Goal: Communication & Community: Participate in discussion

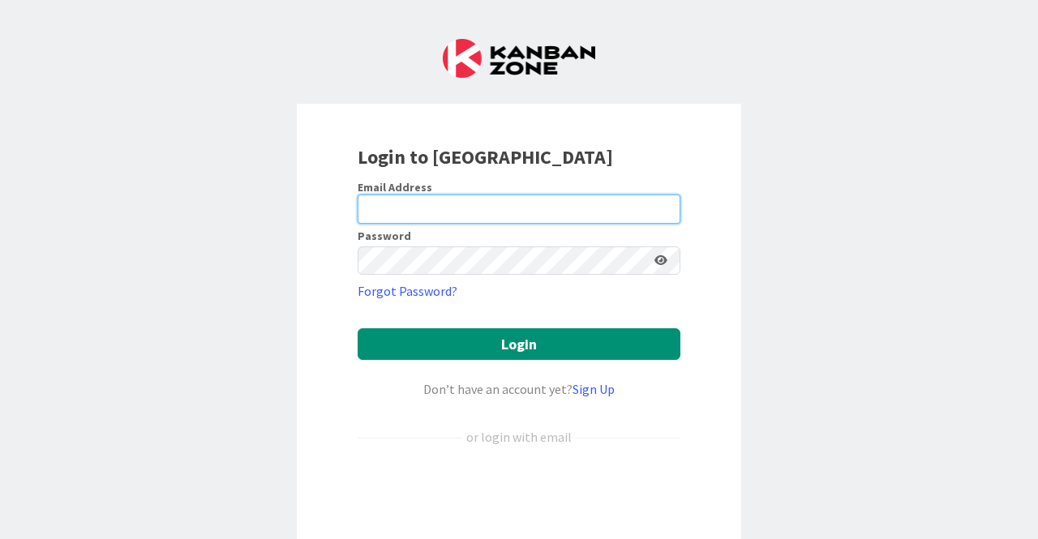
click at [407, 213] on input "email" at bounding box center [518, 209] width 323 height 29
type input "[EMAIL_ADDRESS][DOMAIN_NAME]"
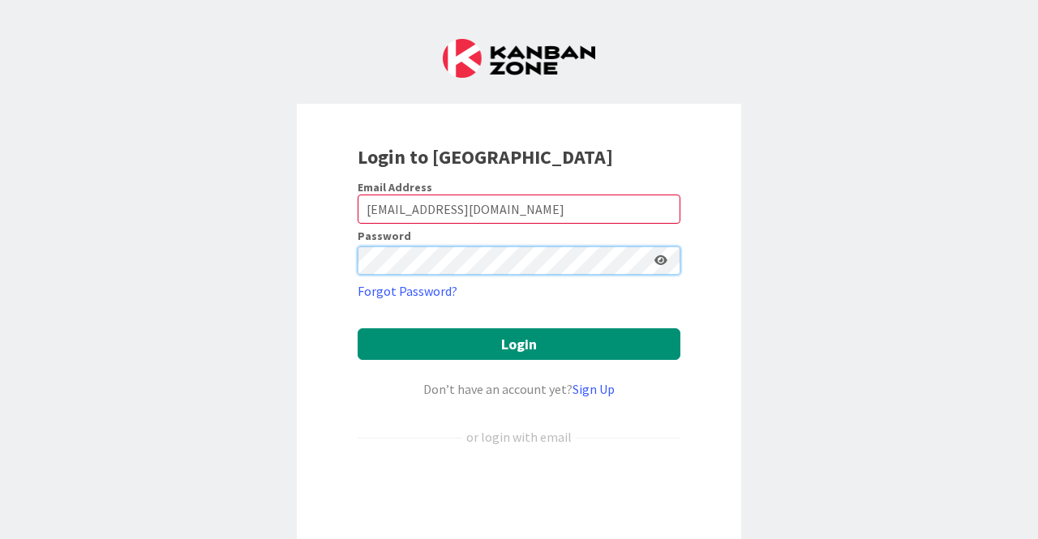
click at [357, 328] on button "Login" at bounding box center [518, 344] width 323 height 32
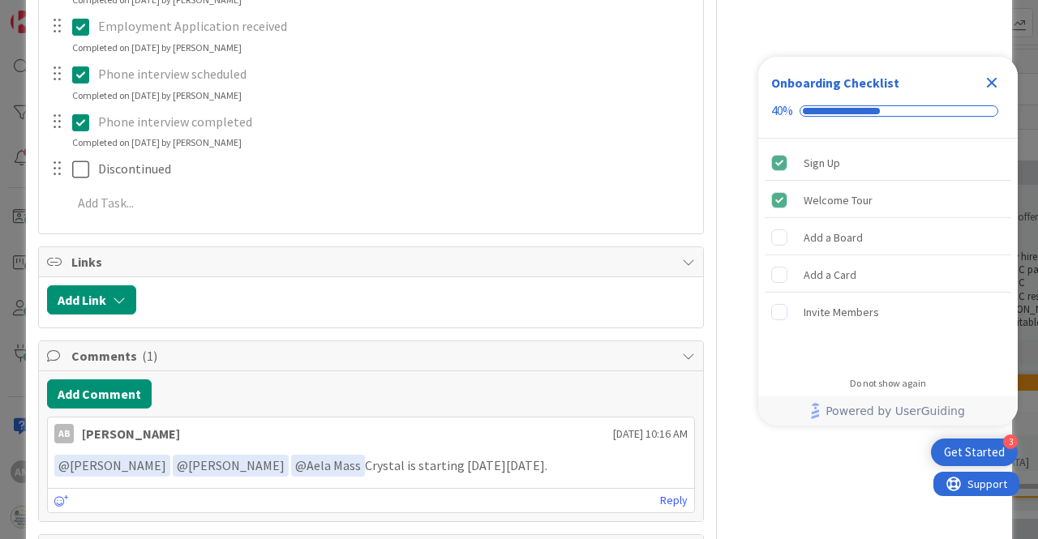
scroll to position [2233, 0]
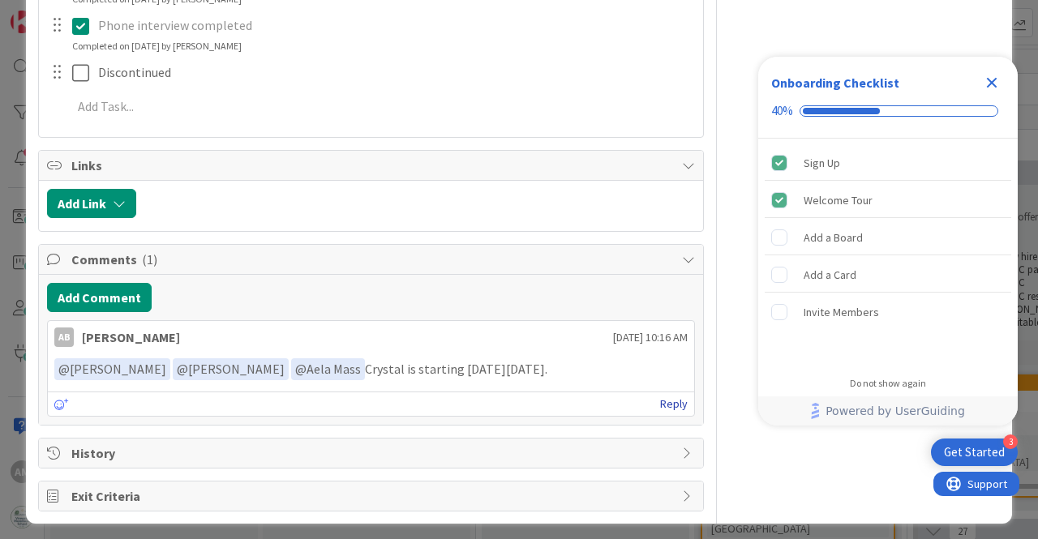
click at [663, 398] on link "Reply" at bounding box center [674, 404] width 28 height 20
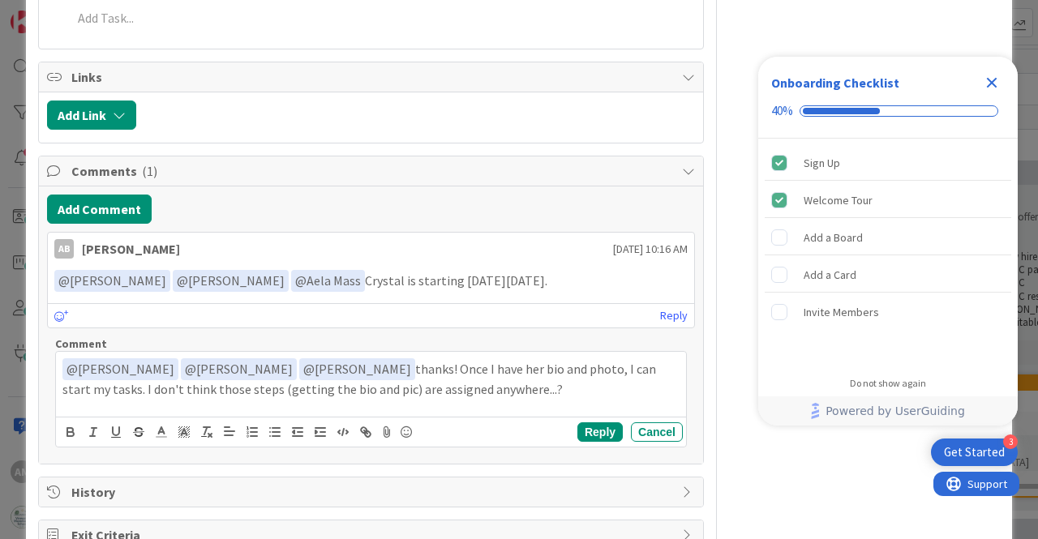
scroll to position [2360, 0]
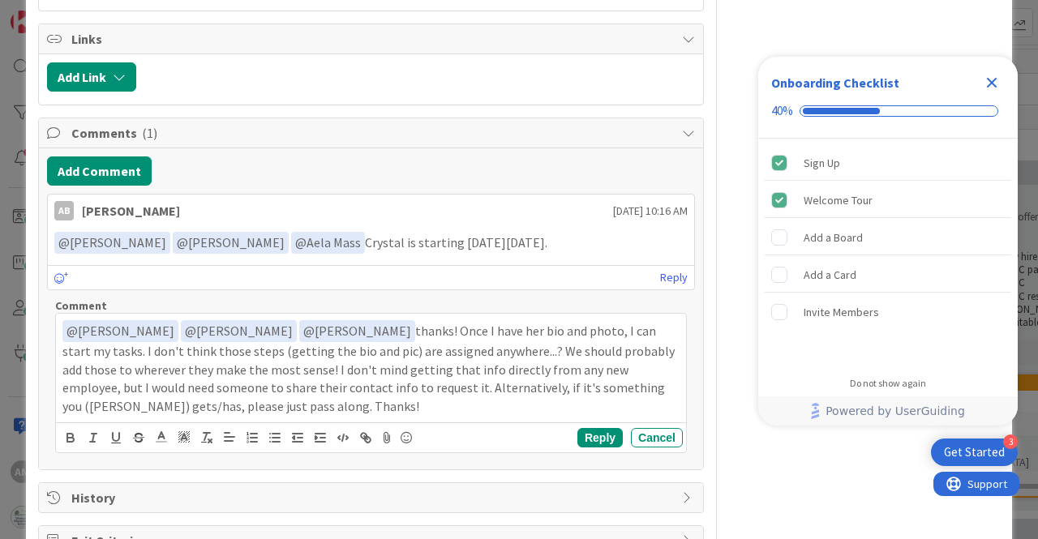
click at [494, 381] on p "﻿ @ [PERSON_NAME] ﻿ ﻿ @ [PERSON_NAME] ﻿ ﻿ @ [PERSON_NAME] ﻿ thanks! Once I have…" at bounding box center [370, 368] width 617 height 96
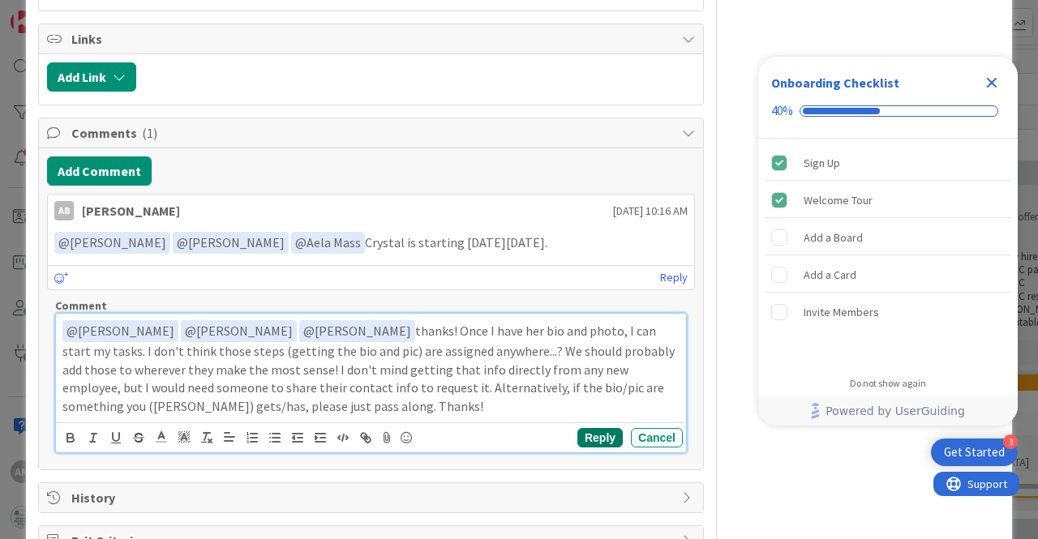
click at [577, 429] on button "Reply" at bounding box center [599, 437] width 45 height 19
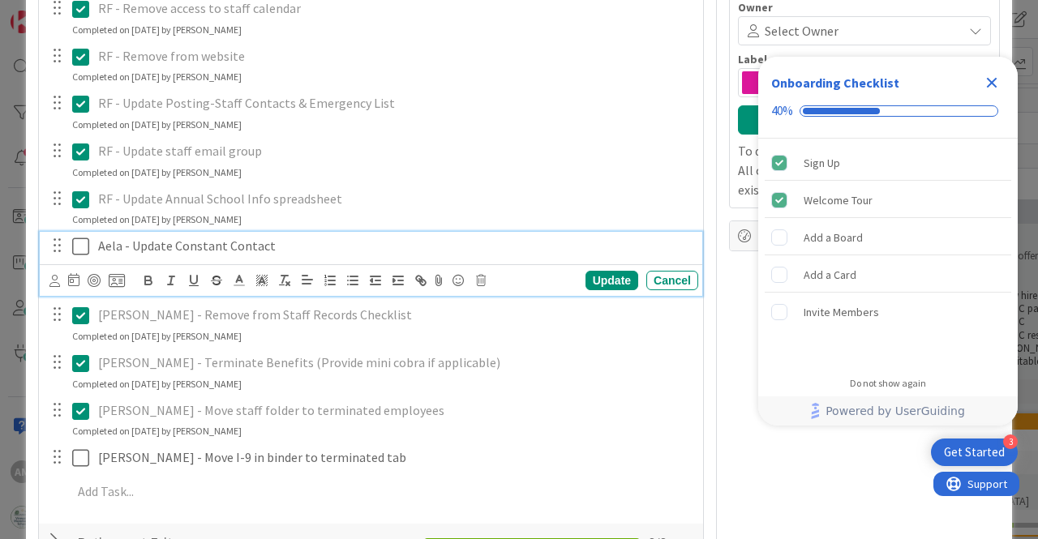
click at [81, 244] on icon at bounding box center [80, 246] width 17 height 19
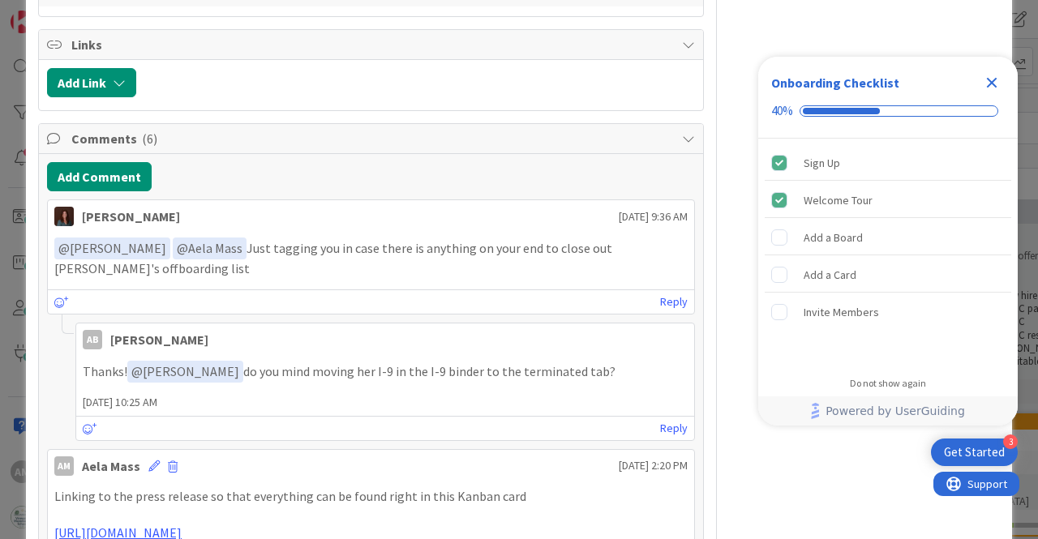
scroll to position [1135, 0]
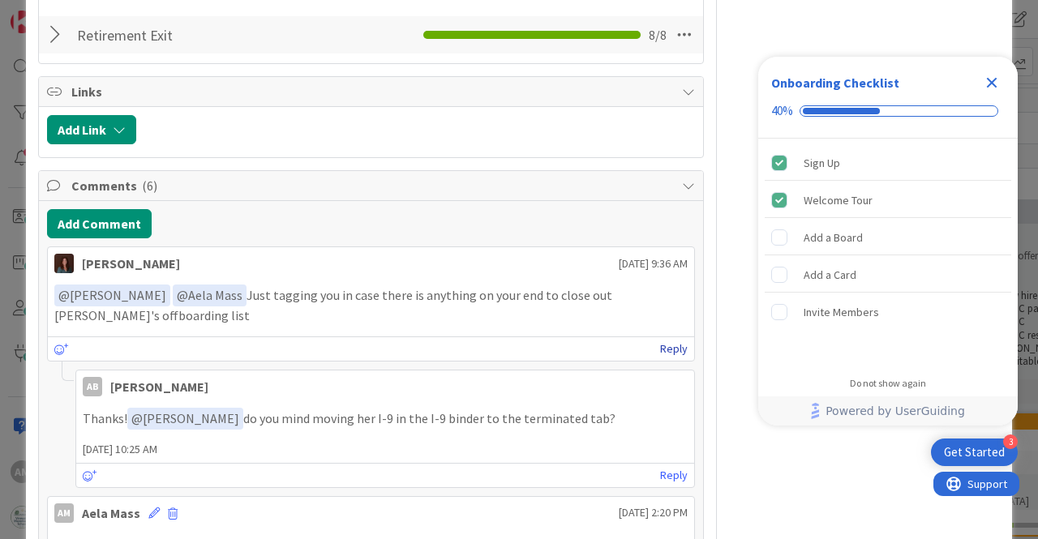
click at [660, 339] on link "Reply" at bounding box center [674, 349] width 28 height 20
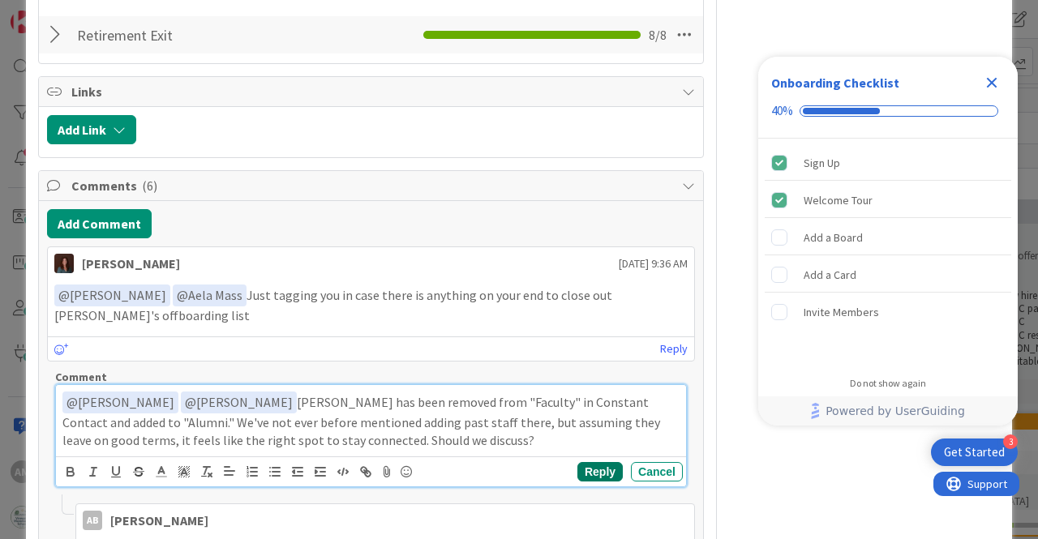
drag, startPoint x: 599, startPoint y: 450, endPoint x: 580, endPoint y: 446, distance: 19.1
click at [599, 462] on button "Reply" at bounding box center [599, 471] width 45 height 19
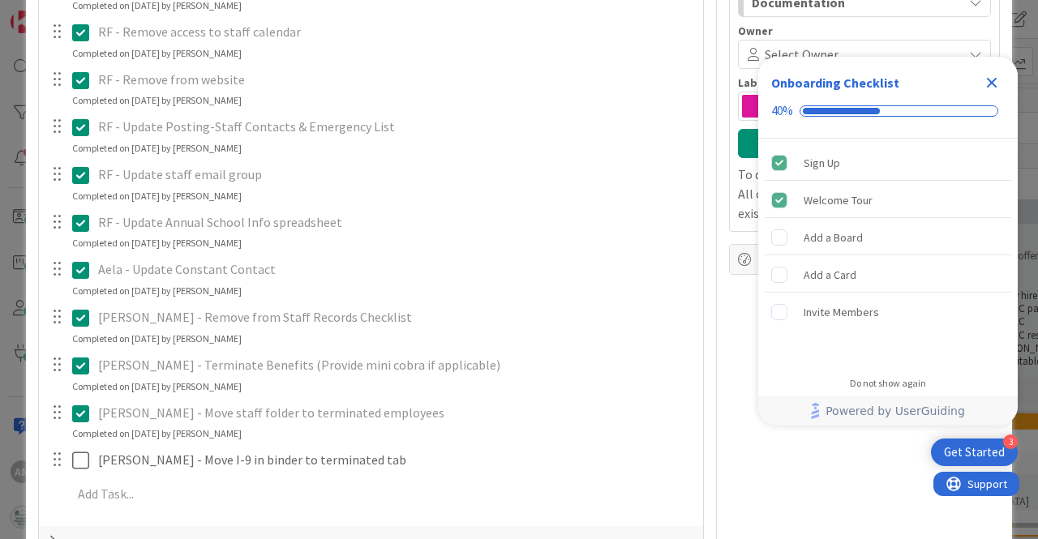
scroll to position [648, 0]
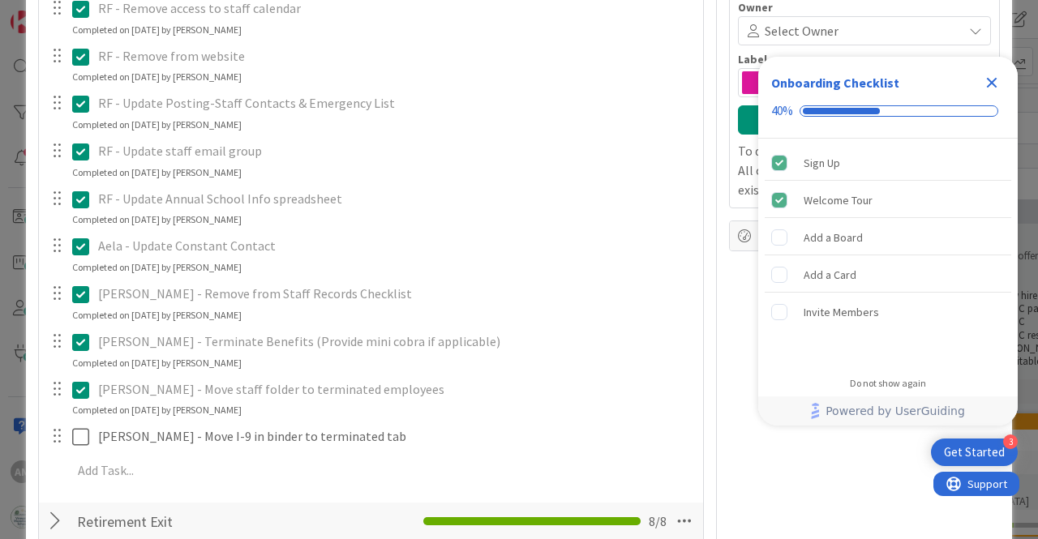
click at [992, 80] on icon "Close Checklist" at bounding box center [991, 83] width 11 height 11
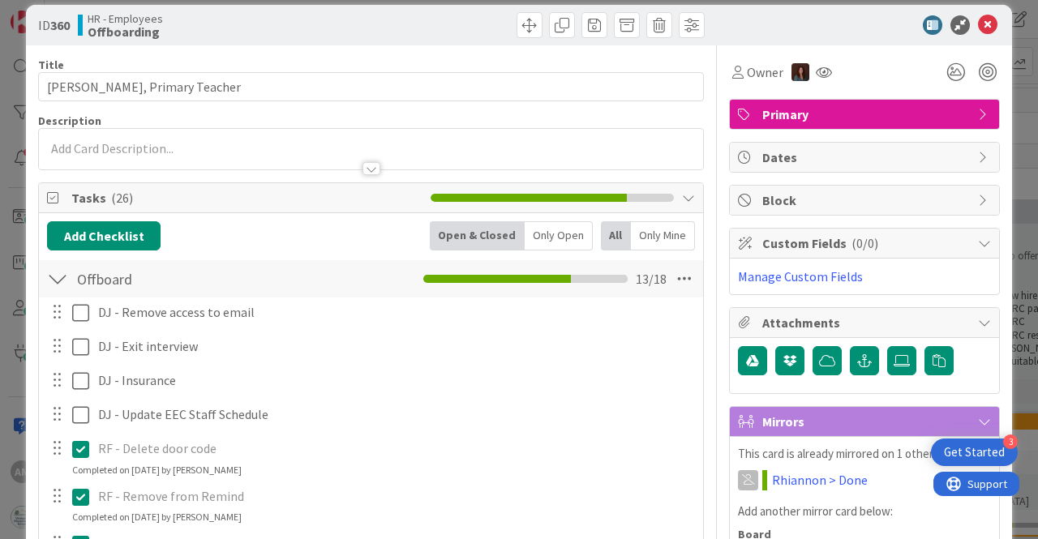
scroll to position [0, 0]
